Goal: Transaction & Acquisition: Purchase product/service

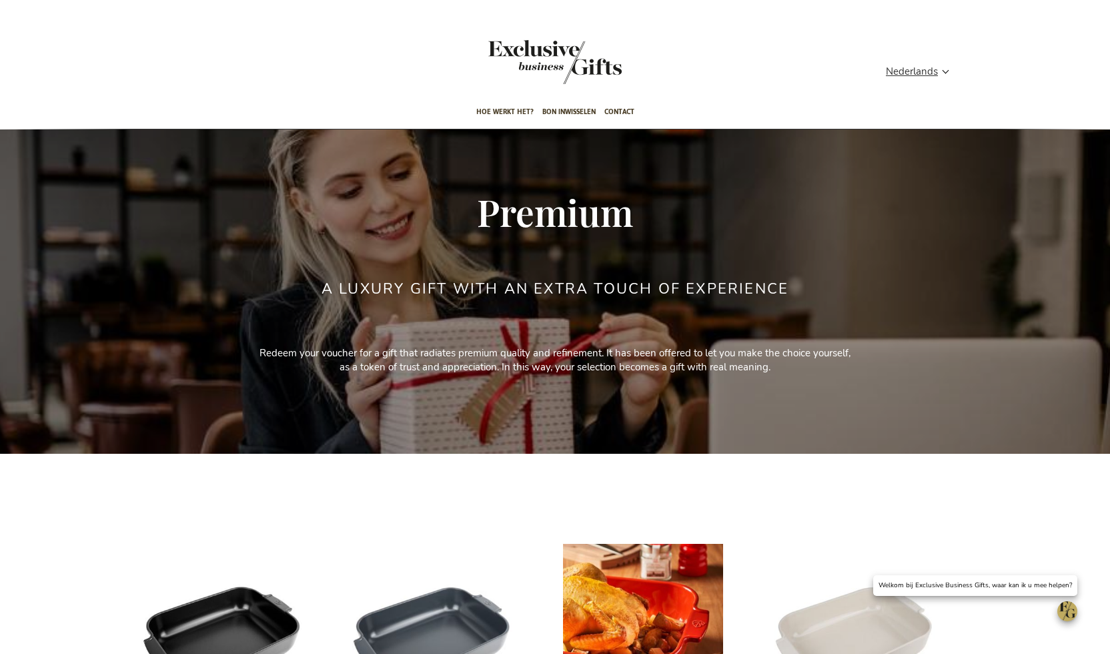
scroll to position [513, 0]
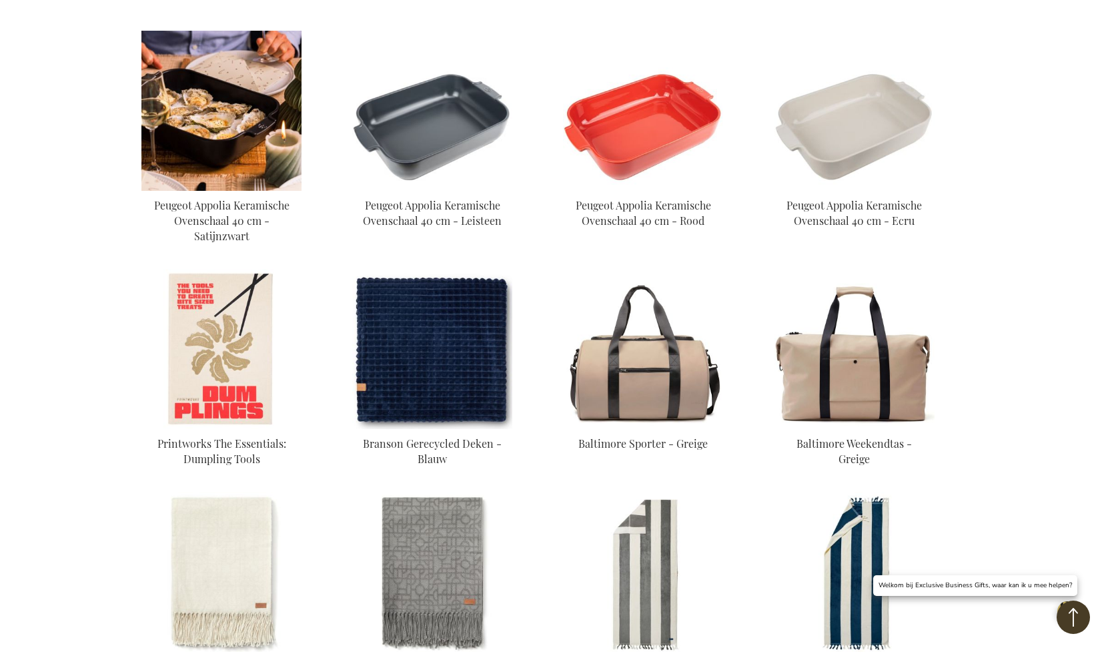
type input "administrator"
click at [191, 147] on img at bounding box center [221, 111] width 160 height 160
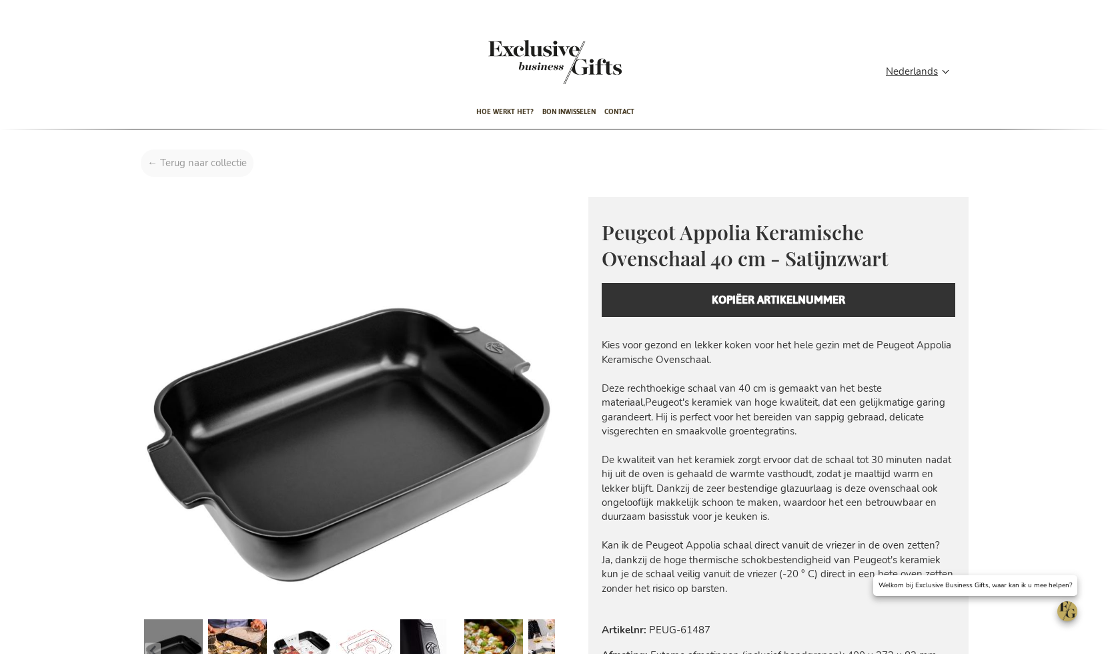
type input "administrator"
click at [190, 164] on div "Home Peugeot Appolia Keramische Ovenschaal 40 cm - Satijnzwart" at bounding box center [555, 166] width 849 height 34
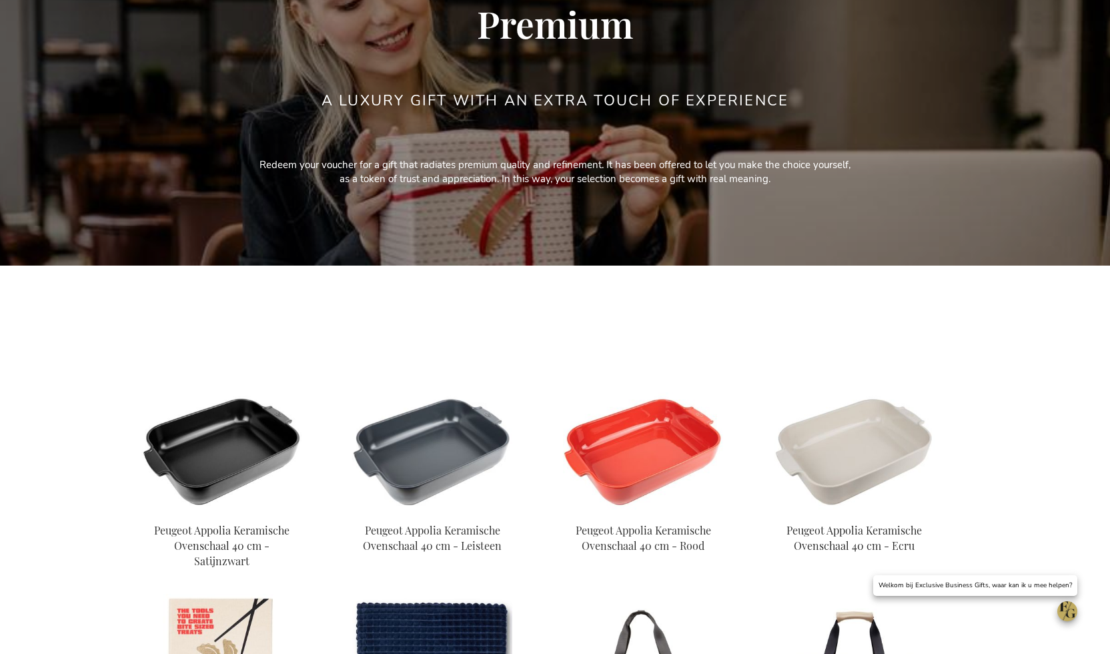
scroll to position [196, 0]
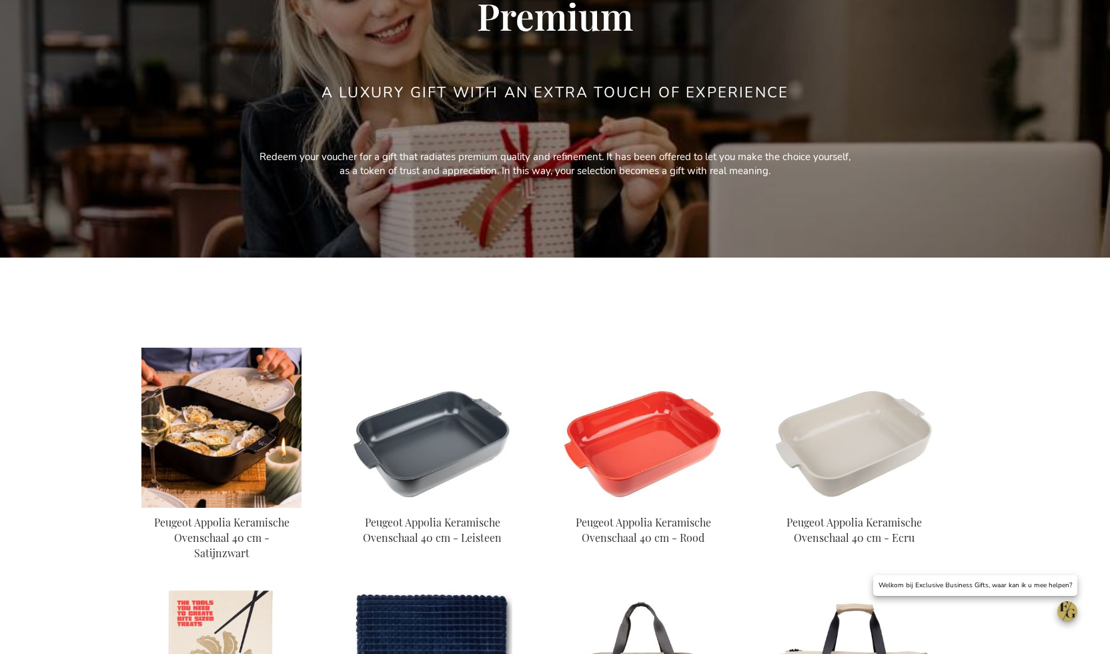
type input "administrator"
click at [225, 422] on img at bounding box center [221, 428] width 160 height 160
